Goal: Information Seeking & Learning: Find specific fact

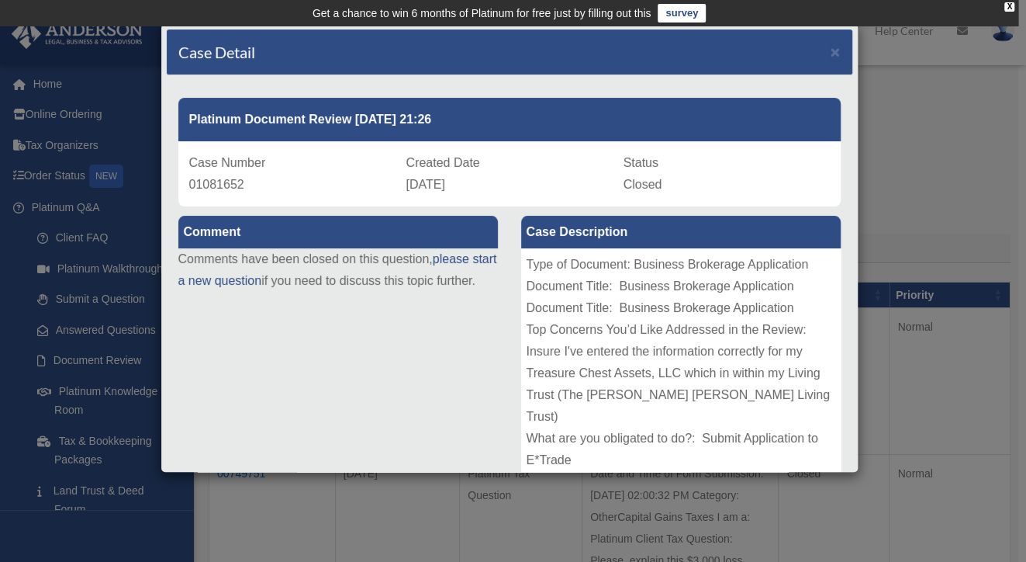
scroll to position [406, 0]
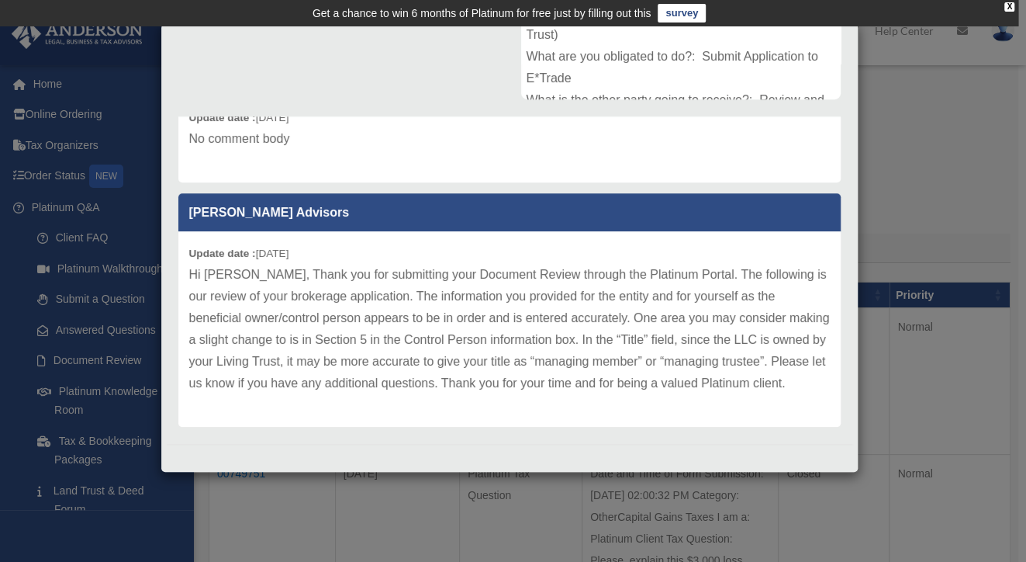
click at [470, 410] on div "Update date : [DATE] Hi [PERSON_NAME], Thank you for submitting your Document R…" at bounding box center [509, 328] width 662 height 195
click at [390, 495] on div "Case Detail × Platinum Document Review 08/18/2025 21:26 Case Number 01081652 Cr…" at bounding box center [513, 281] width 1026 height 562
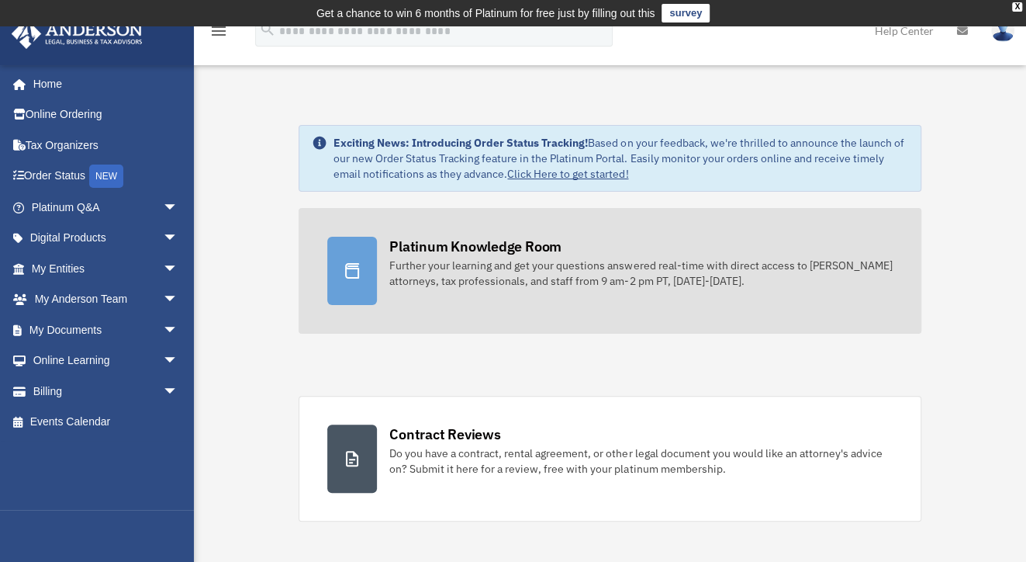
click at [340, 282] on div at bounding box center [352, 271] width 50 height 68
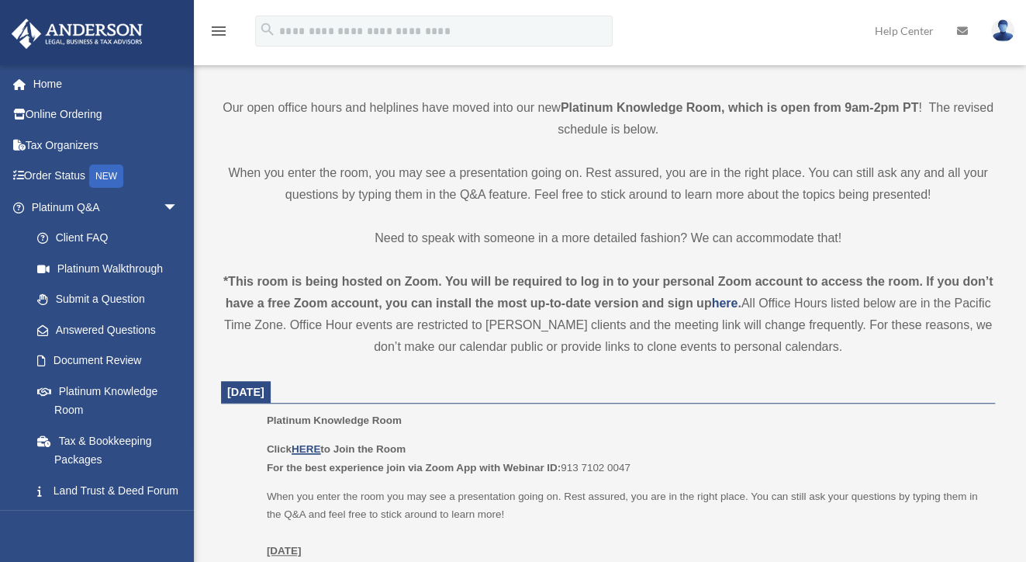
scroll to position [361, 0]
click at [307, 447] on u "HERE" at bounding box center [306, 447] width 29 height 12
drag, startPoint x: 565, startPoint y: 466, endPoint x: 637, endPoint y: 458, distance: 71.8
click at [637, 458] on p "Click HERE to Join the Room For the best experience join via Zoom App with Webi…" at bounding box center [625, 456] width 717 height 36
copy p "913 7102 0047"
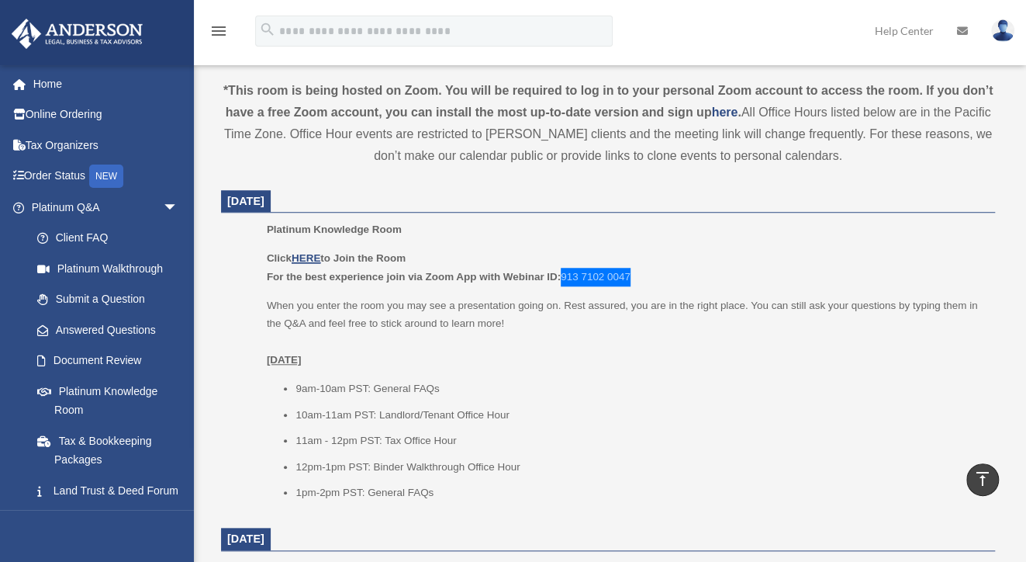
scroll to position [569, 0]
